Goal: Check status: Check status

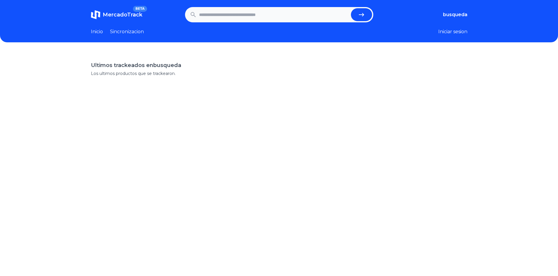
click at [217, 11] on input "text" at bounding box center [273, 14] width 149 height 13
click at [224, 17] on input "text" at bounding box center [273, 14] width 149 height 13
paste input "**********"
click at [351, 8] on button "submit" at bounding box center [361, 14] width 21 height 13
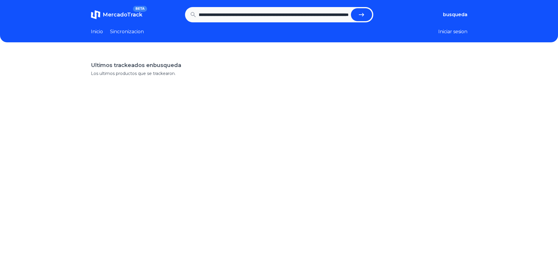
type input "**********"
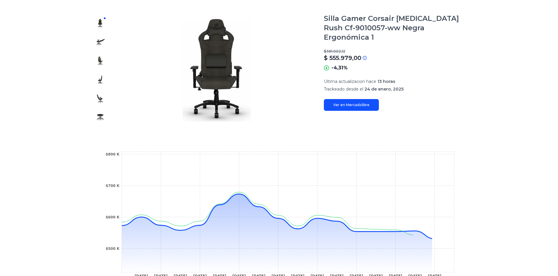
scroll to position [88, 0]
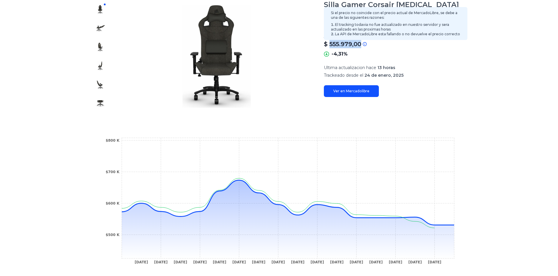
drag, startPoint x: 340, startPoint y: 37, endPoint x: 370, endPoint y: 39, distance: 29.4
click at [370, 40] on div "$ 555.979,00" at bounding box center [396, 44] width 144 height 8
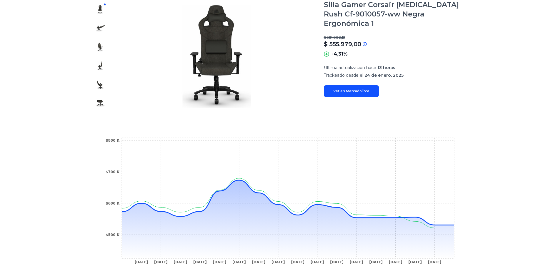
drag, startPoint x: 370, startPoint y: 39, endPoint x: 361, endPoint y: 46, distance: 11.7
click at [361, 51] on div "-4,31%" at bounding box center [396, 54] width 144 height 7
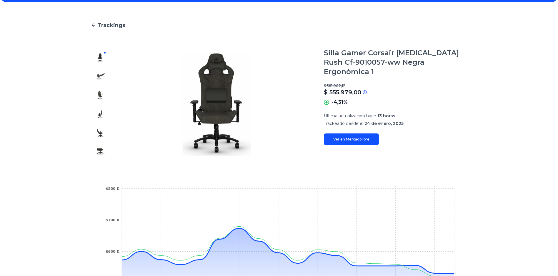
scroll to position [0, 0]
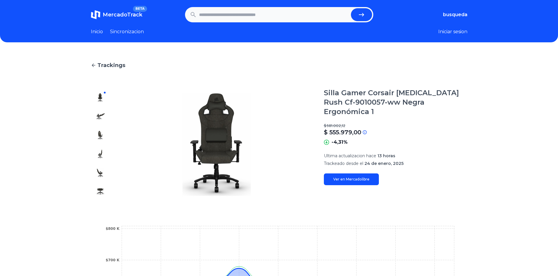
click at [254, 11] on input "text" at bounding box center [273, 14] width 149 height 13
paste input "**********"
click at [351, 8] on button "submit" at bounding box center [361, 14] width 21 height 13
type input "**********"
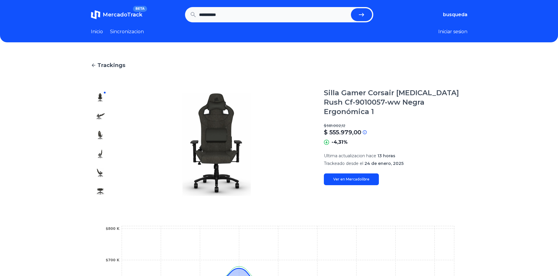
scroll to position [0, 0]
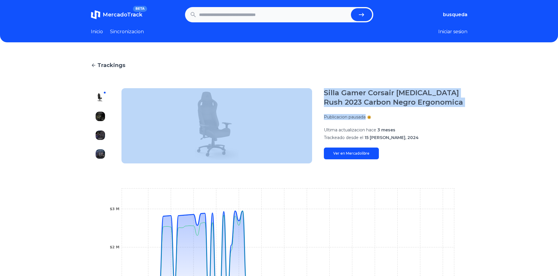
drag, startPoint x: 381, startPoint y: 116, endPoint x: 316, endPoint y: 114, distance: 65.4
click at [316, 114] on section "Silla Gamer Corsair [MEDICAL_DATA] Rush 2023 Carbon Negro Ergonomica Publicacio…" at bounding box center [279, 125] width 377 height 75
drag, startPoint x: 316, startPoint y: 114, endPoint x: 342, endPoint y: 148, distance: 43.2
click at [342, 148] on link "Ver en Mercadolibre" at bounding box center [351, 154] width 55 height 12
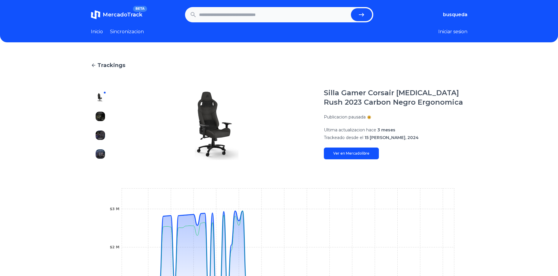
click at [410, 137] on p "Trackeado desde el 15 [PERSON_NAME], 2024" at bounding box center [396, 138] width 144 height 6
click at [357, 157] on link "Ver en Mercadolibre" at bounding box center [351, 154] width 55 height 12
